Goal: Task Accomplishment & Management: Use online tool/utility

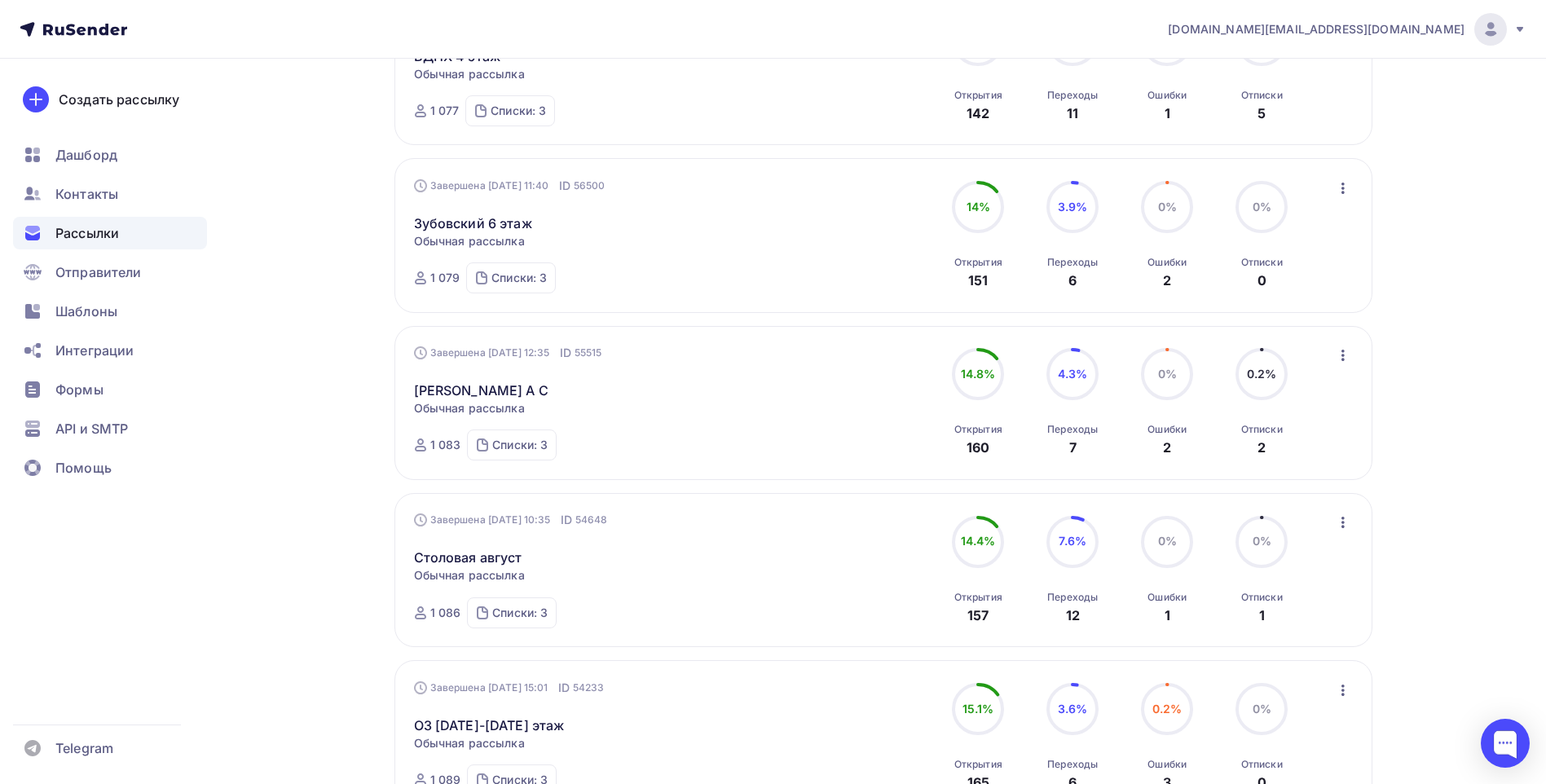
scroll to position [326, 0]
drag, startPoint x: 111, startPoint y: 312, endPoint x: 150, endPoint y: 302, distance: 40.3
click at [111, 95] on span "Шаблоны" at bounding box center [86, 311] width 62 height 20
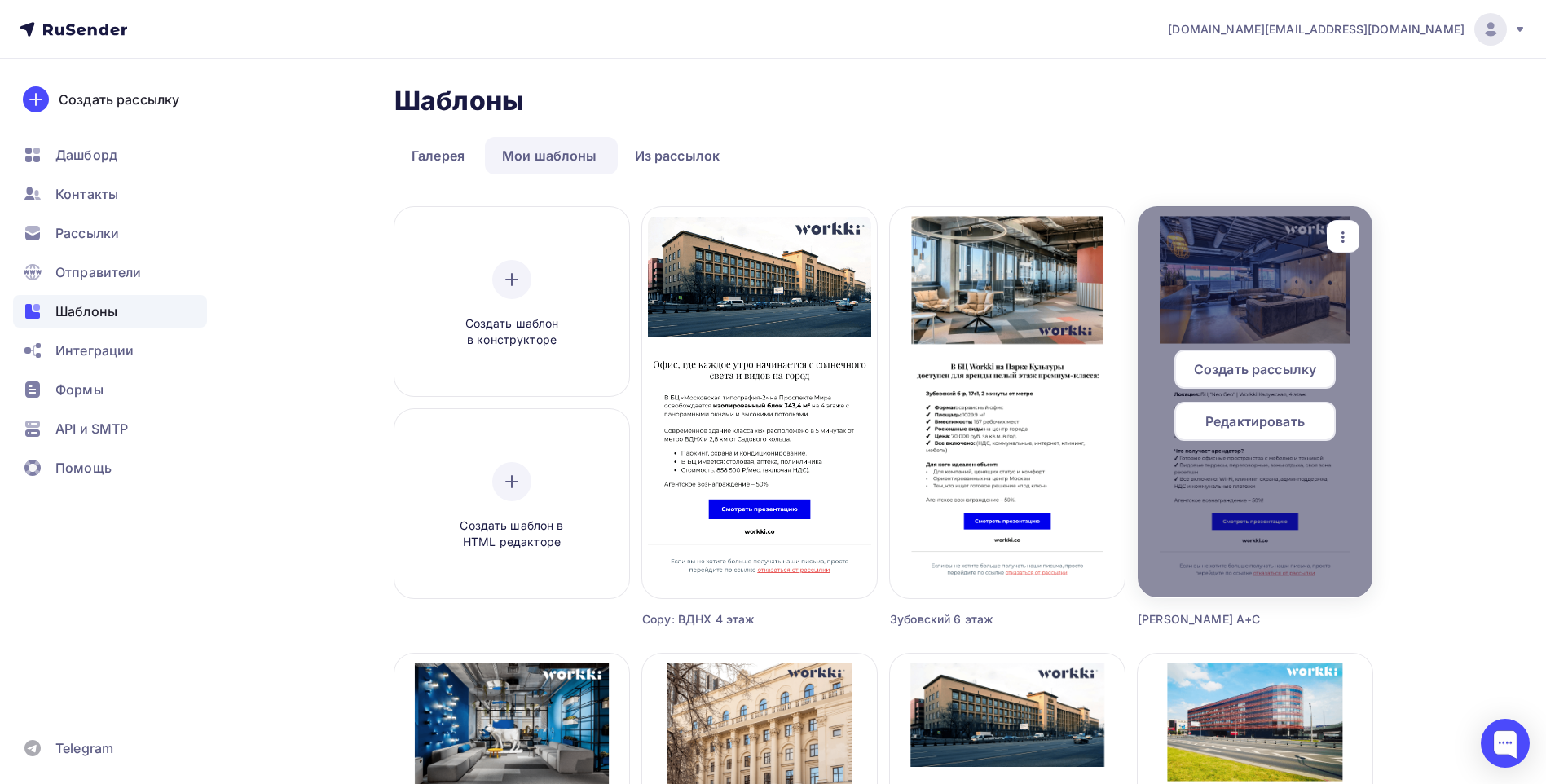
scroll to position [82, 0]
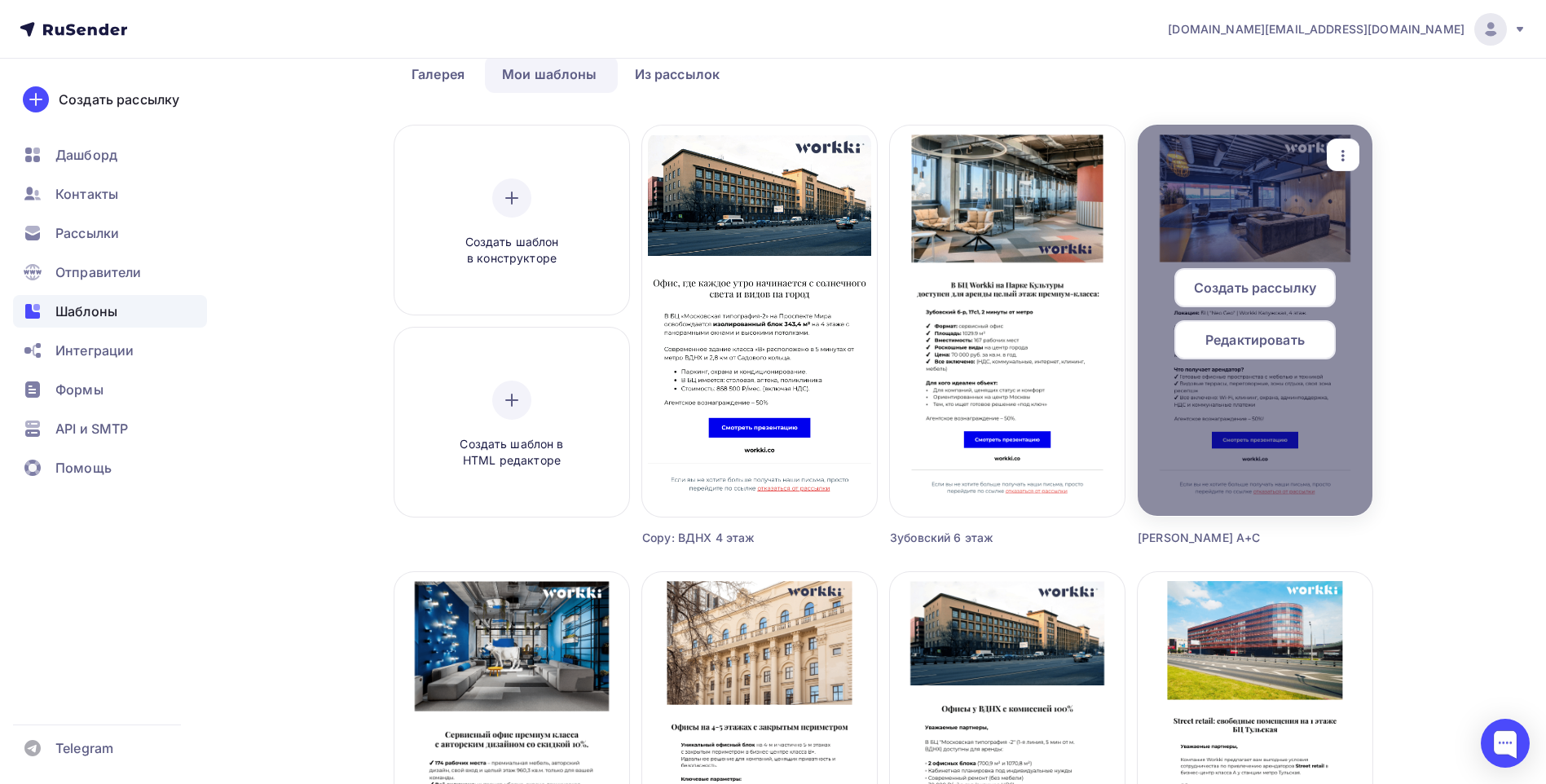
click at [387, 95] on div at bounding box center [1254, 320] width 235 height 391
click at [387, 95] on span "Редактировать" at bounding box center [1254, 339] width 99 height 20
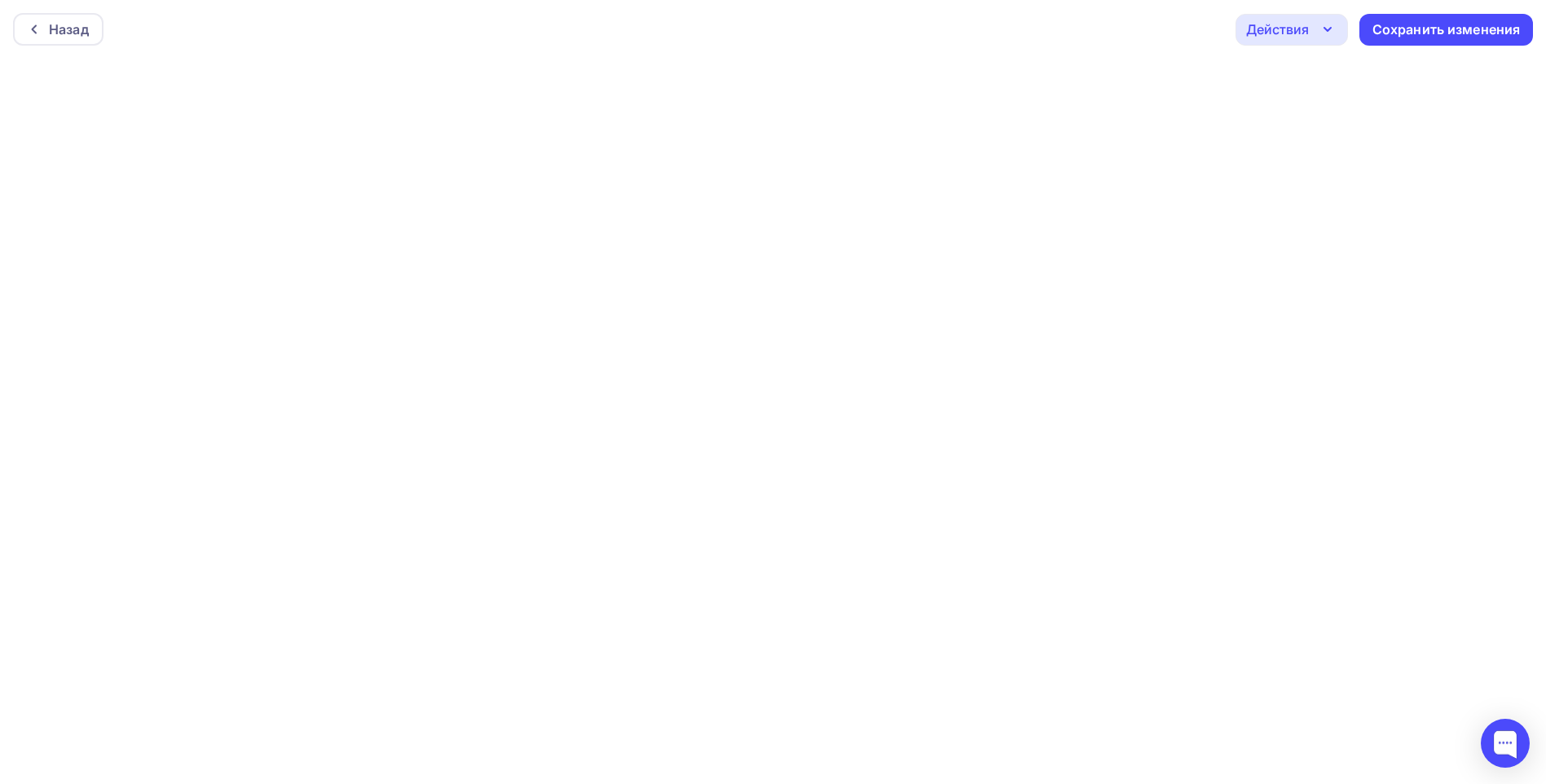
scroll to position [4, 0]
click at [57, 18] on div "Назад" at bounding box center [69, 25] width 40 height 20
